Goal: Task Accomplishment & Management: Manage account settings

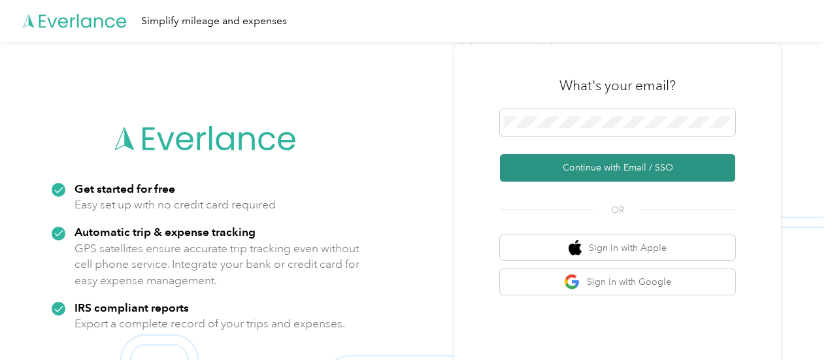
click at [603, 168] on button "Continue with Email / SSO" at bounding box center [617, 167] width 235 height 27
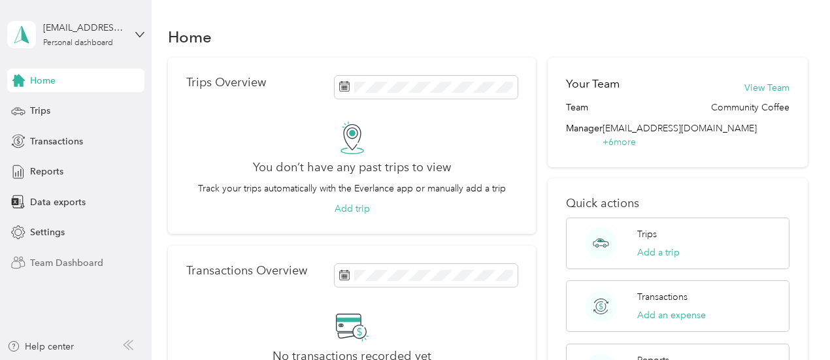
click at [58, 263] on span "Team Dashboard" at bounding box center [66, 263] width 73 height 14
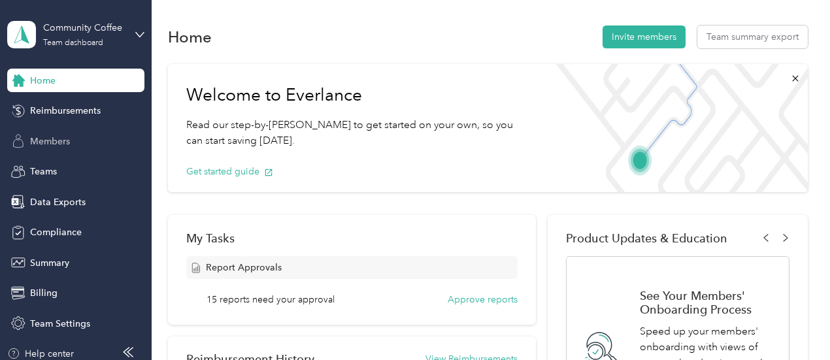
click at [39, 146] on span "Members" at bounding box center [50, 142] width 40 height 14
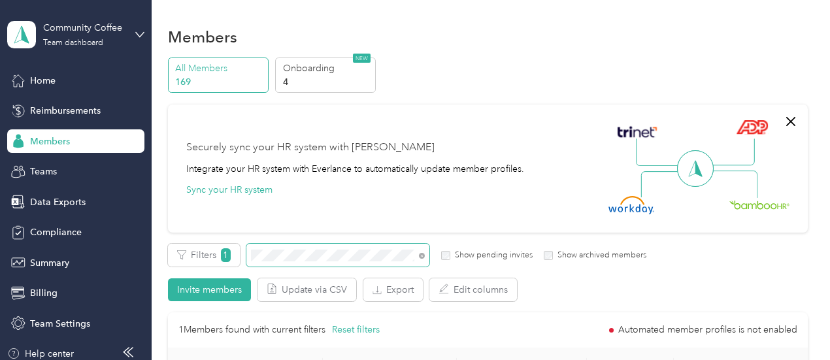
scroll to position [131, 0]
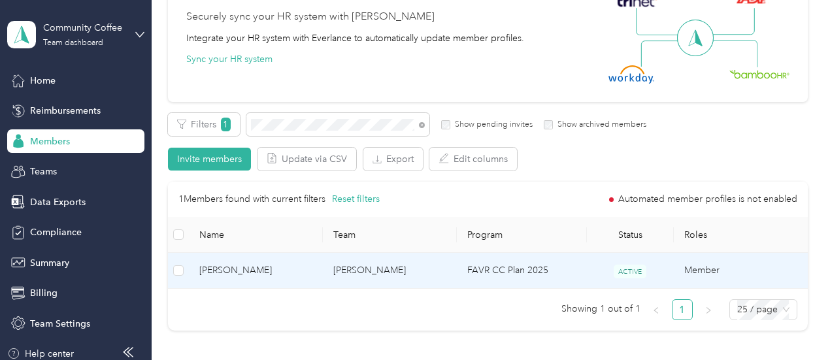
click at [252, 270] on span "[PERSON_NAME]" at bounding box center [255, 270] width 113 height 14
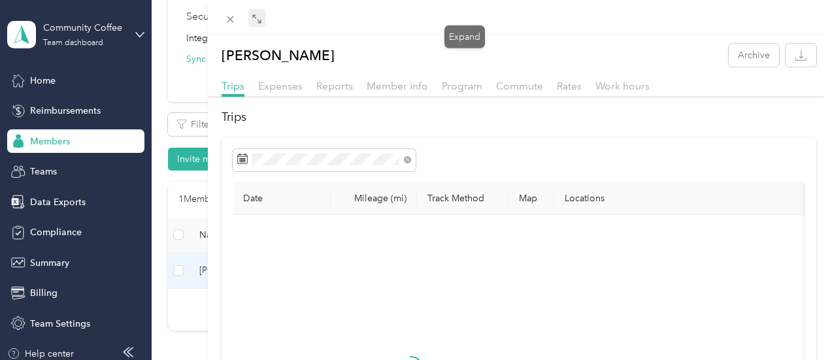
click at [262, 23] on icon at bounding box center [257, 19] width 10 height 10
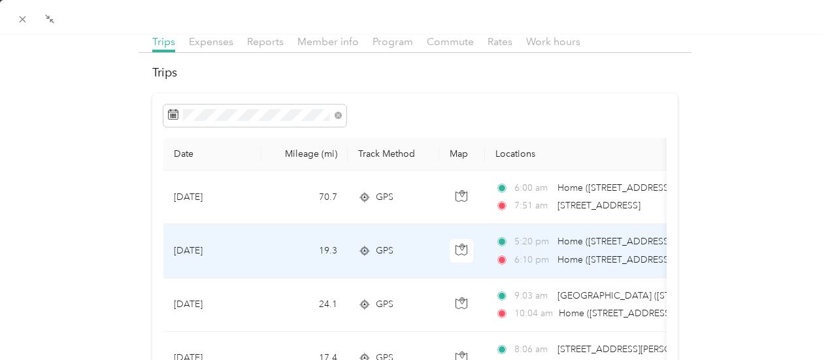
scroll to position [65, 0]
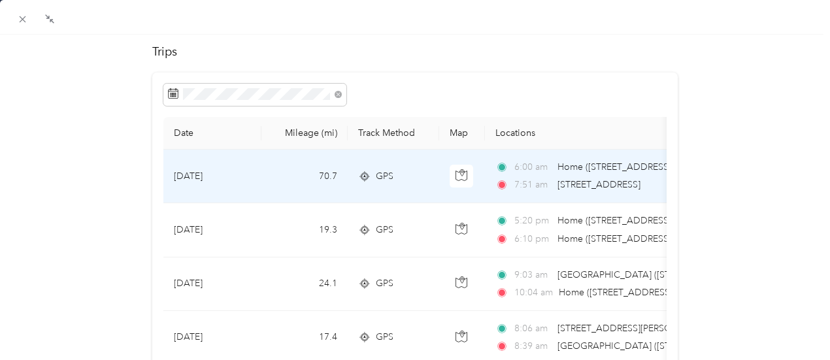
click at [519, 182] on span "7:51 am" at bounding box center [532, 185] width 37 height 14
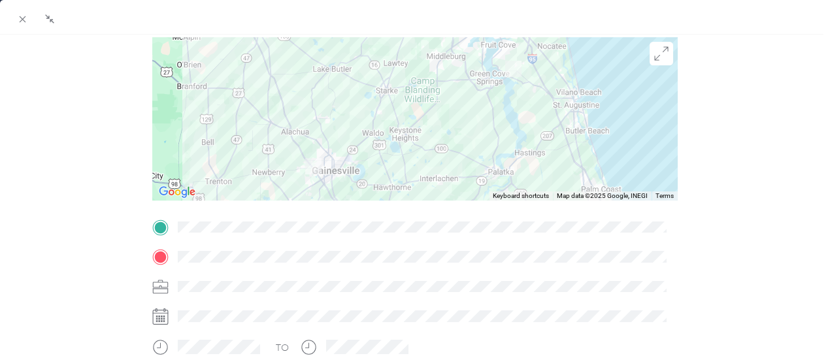
scroll to position [65, 0]
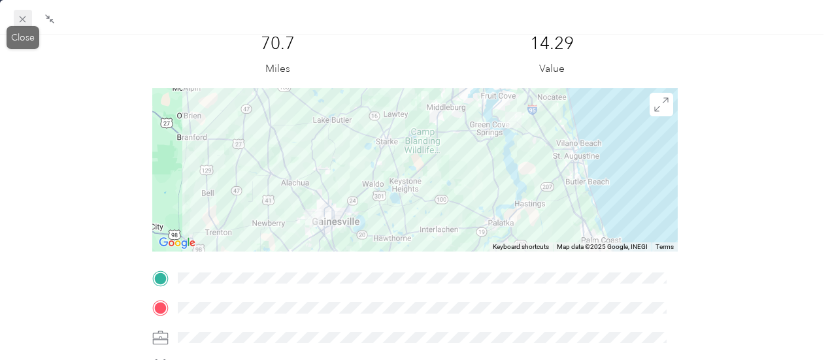
click at [23, 21] on icon at bounding box center [22, 19] width 11 height 11
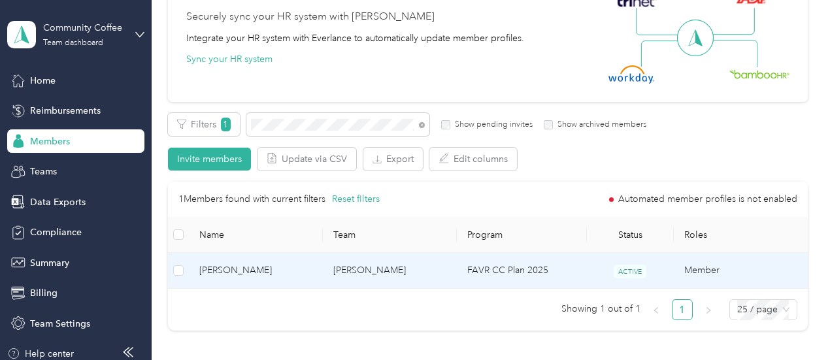
click at [246, 274] on span "[PERSON_NAME]" at bounding box center [255, 270] width 113 height 14
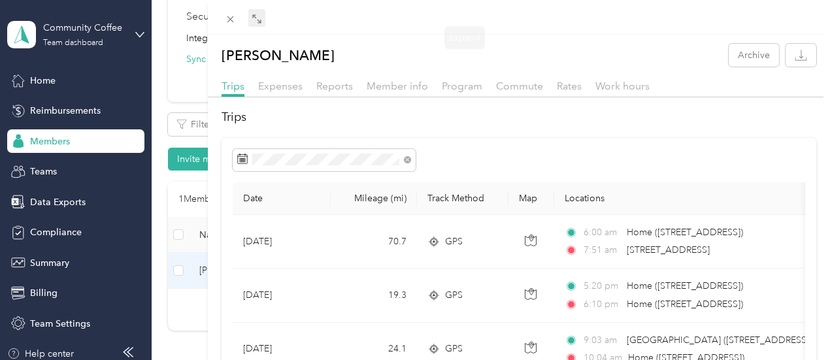
click at [257, 18] on icon at bounding box center [255, 16] width 4 height 4
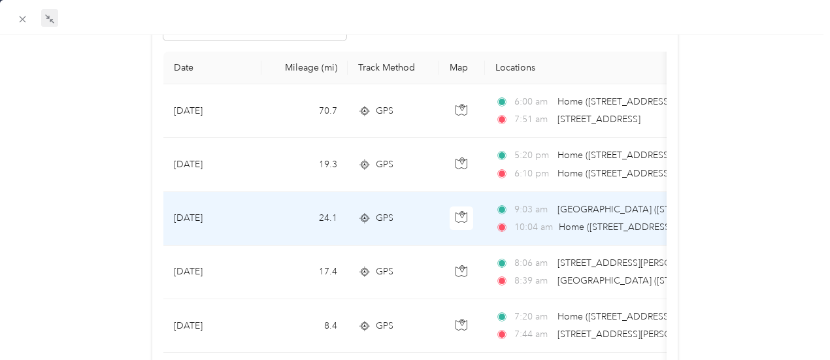
scroll to position [65, 0]
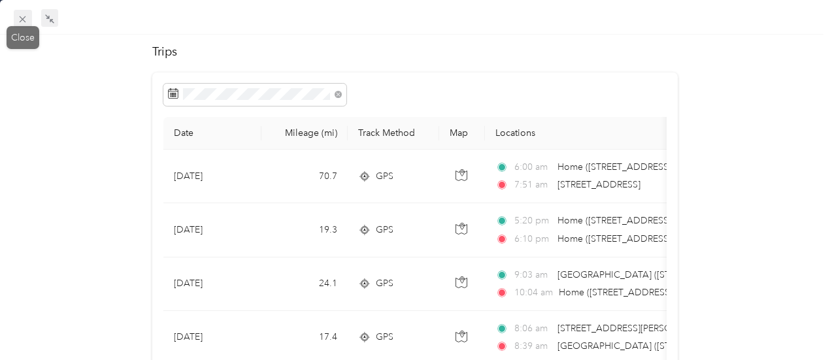
click at [17, 23] on icon at bounding box center [22, 19] width 11 height 11
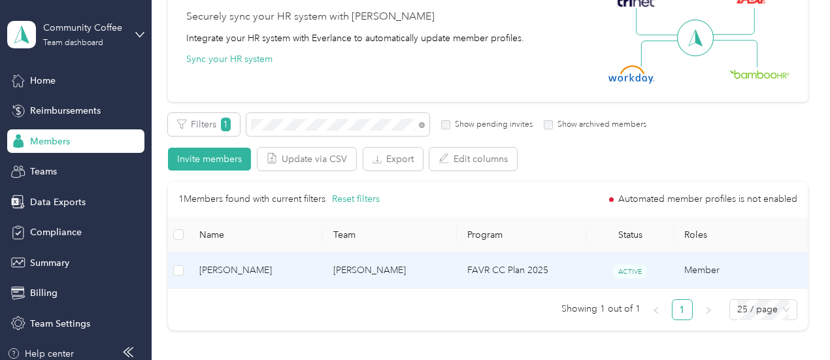
click at [235, 278] on td "[PERSON_NAME]" at bounding box center [256, 271] width 134 height 36
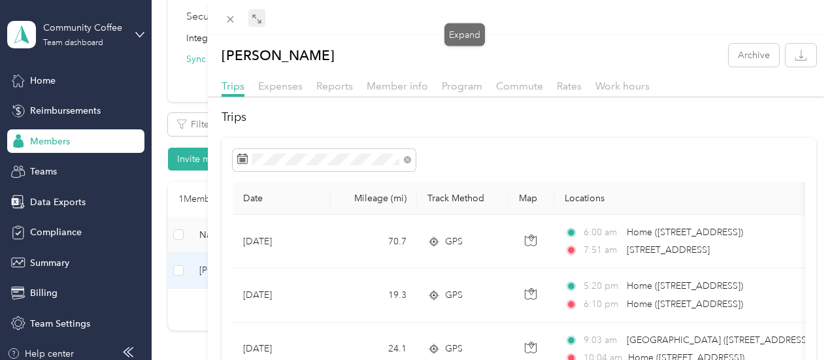
click at [262, 19] on icon at bounding box center [257, 19] width 10 height 10
